Goal: Task Accomplishment & Management: Manage account settings

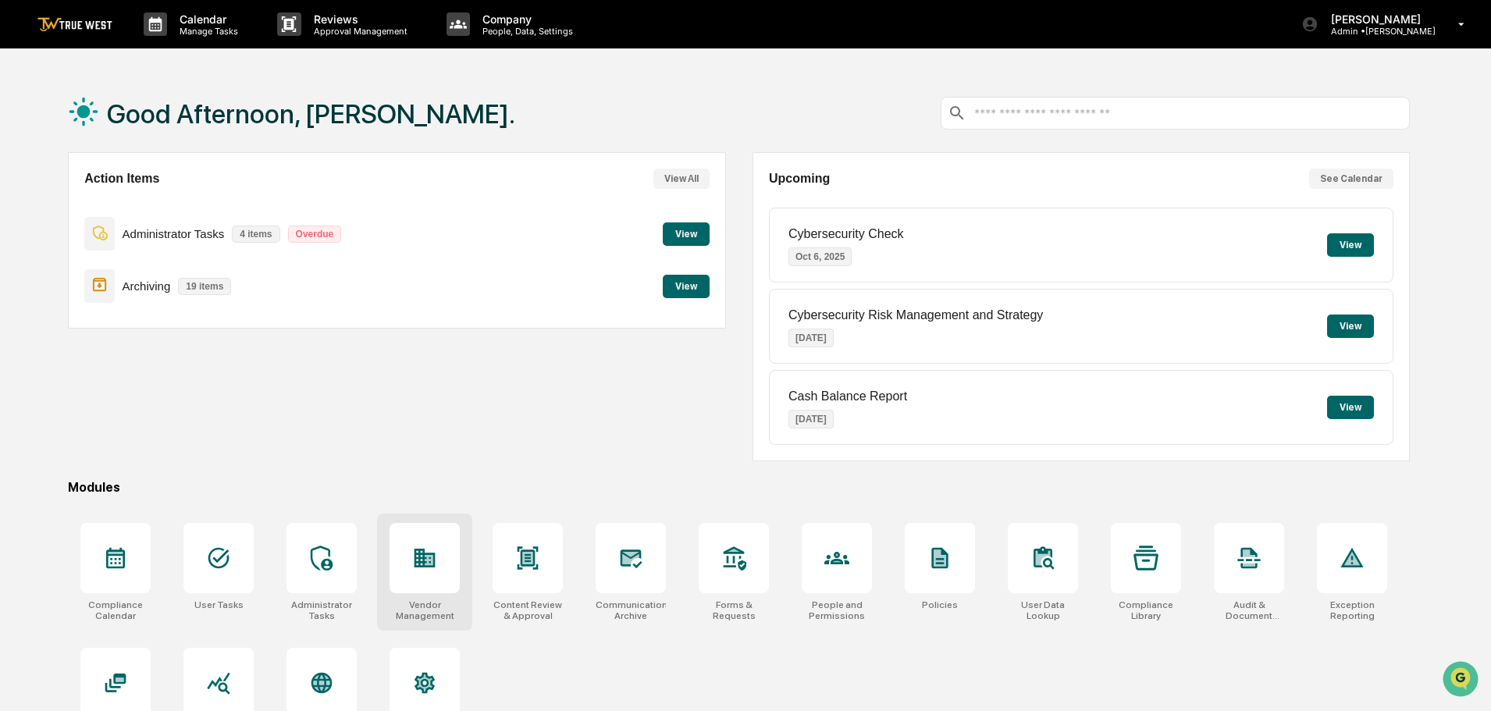
click at [430, 550] on icon at bounding box center [424, 558] width 25 height 25
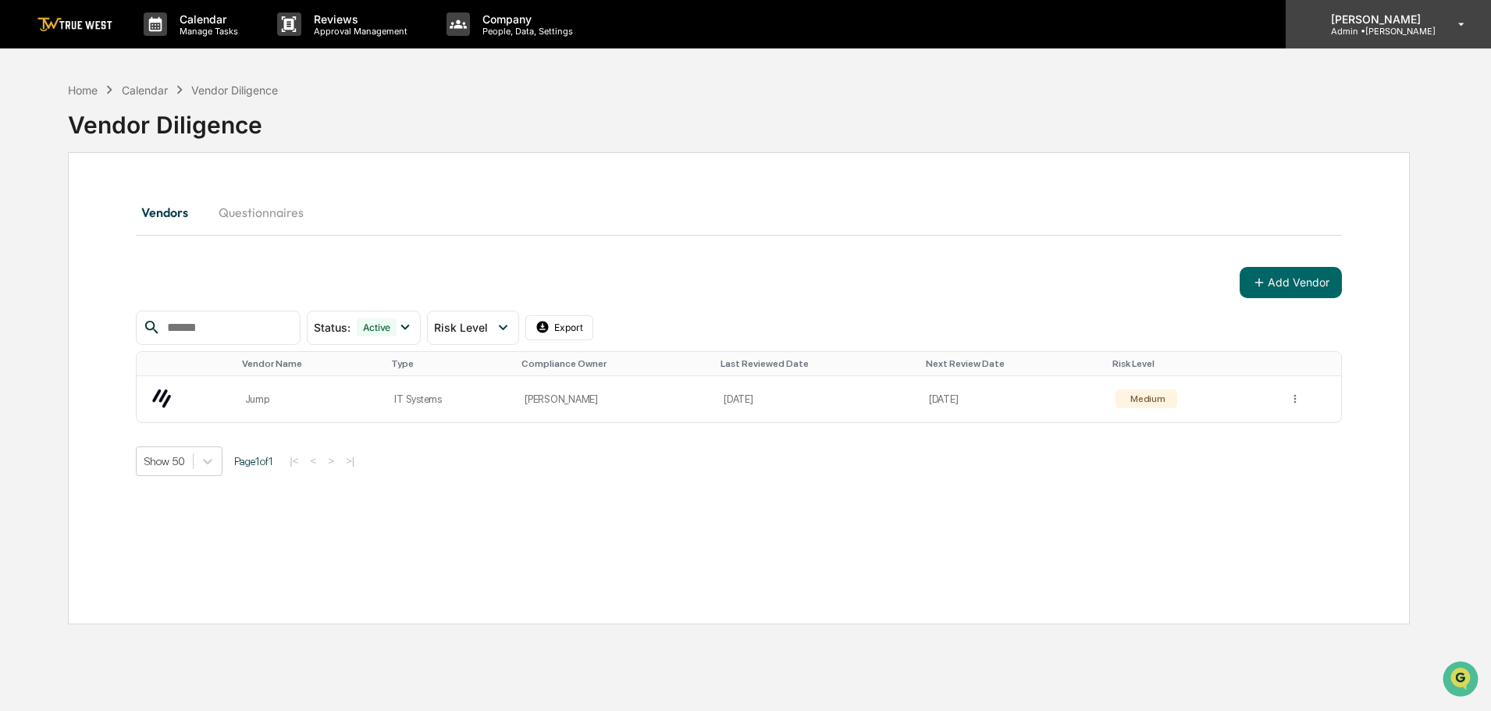
click at [1372, 28] on p "Admin • [GEOGRAPHIC_DATA]" at bounding box center [1377, 31] width 117 height 11
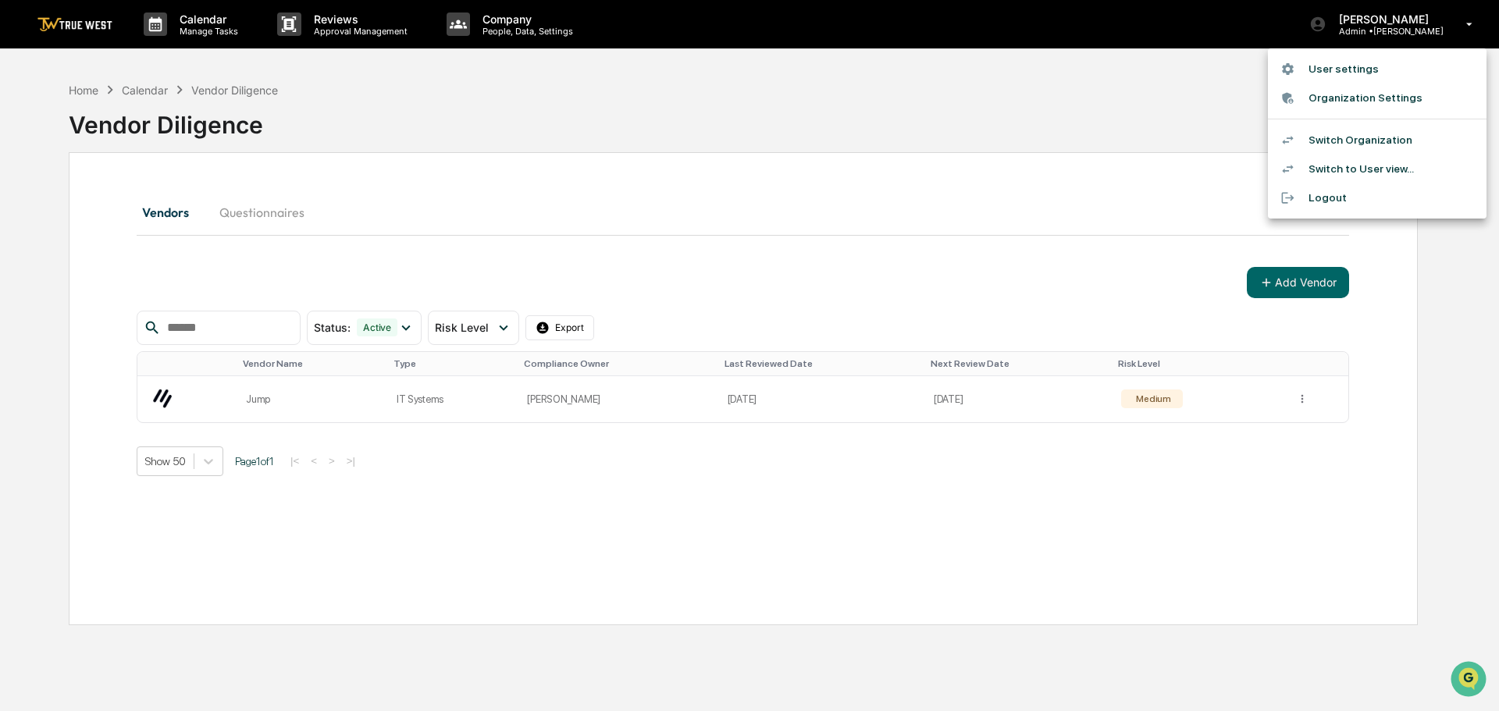
click at [1343, 143] on li "Switch Organization" at bounding box center [1377, 140] width 219 height 29
